Goal: Information Seeking & Learning: Learn about a topic

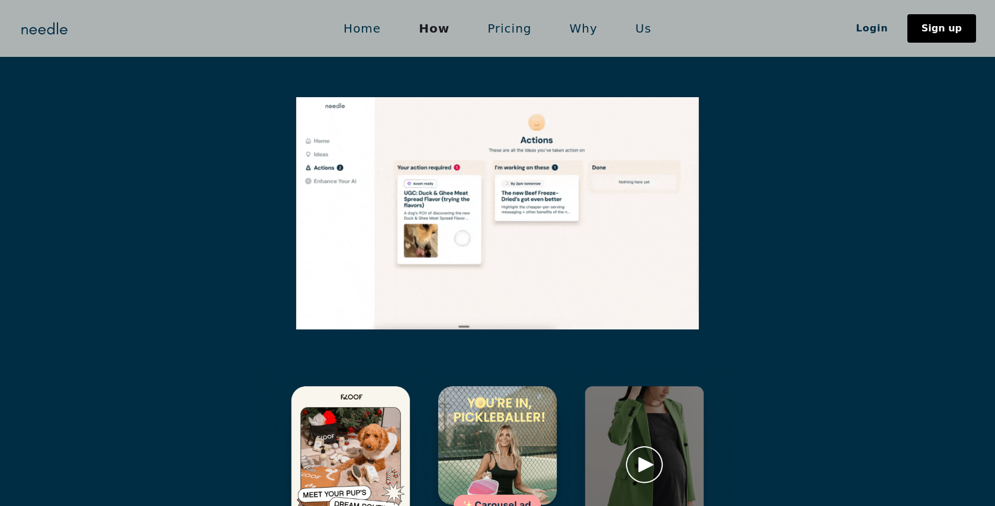
scroll to position [1524, 0]
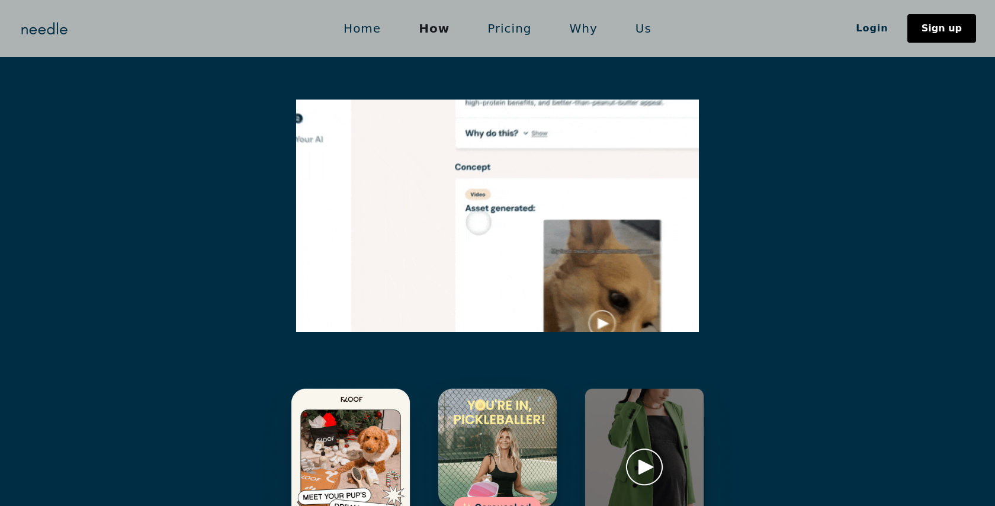
click at [178, 370] on div at bounding box center [497, 486] width 995 height 232
